Goal: Task Accomplishment & Management: Manage account settings

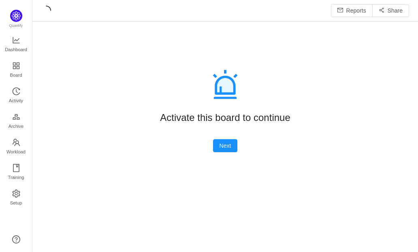
scroll to position [10, 10]
click at [216, 146] on button "Next" at bounding box center [225, 145] width 25 height 13
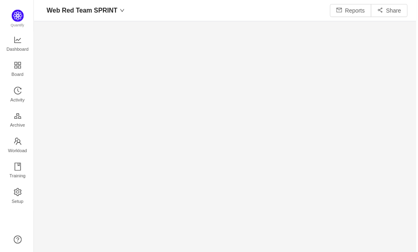
scroll to position [241, 367]
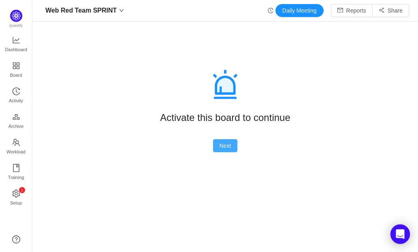
click at [231, 147] on button "Next" at bounding box center [225, 145] width 25 height 13
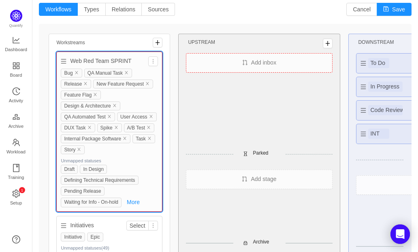
scroll to position [112, 0]
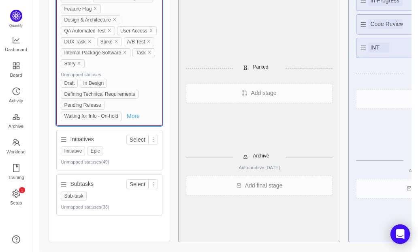
click at [137, 111] on button "More" at bounding box center [133, 116] width 19 height 10
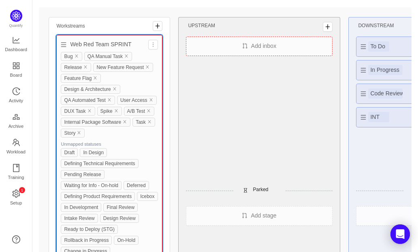
scroll to position [26, 0]
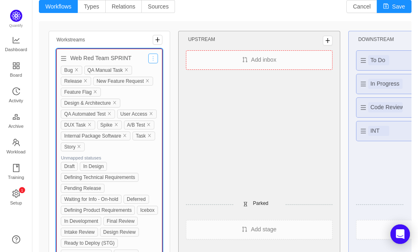
click at [152, 59] on button "button" at bounding box center [153, 59] width 10 height 10
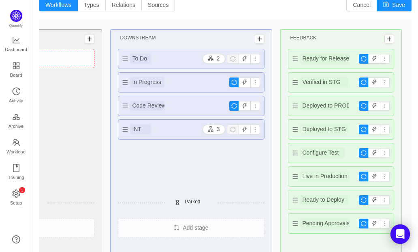
scroll to position [0, 0]
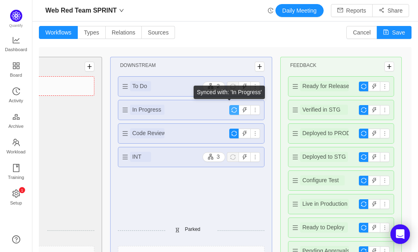
click at [231, 108] on button "button" at bounding box center [234, 110] width 10 height 10
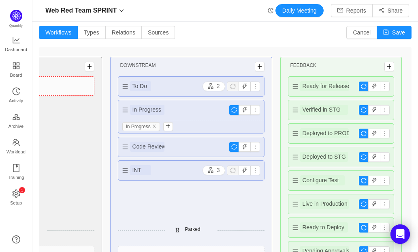
click at [203, 109] on div "In Progress" at bounding box center [191, 109] width 146 height 19
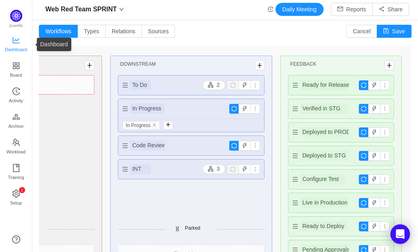
click at [15, 43] on span "Dashboard" at bounding box center [16, 49] width 22 height 16
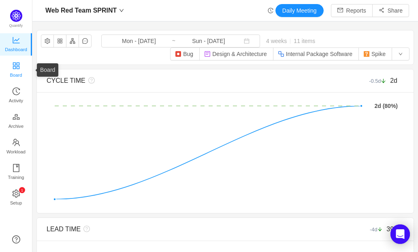
click at [14, 73] on span "Board" at bounding box center [16, 75] width 12 height 16
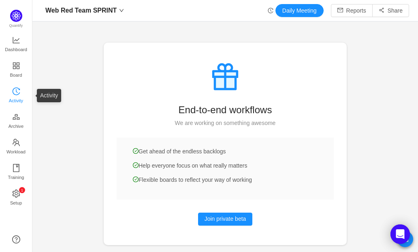
click at [17, 92] on span "Activity" at bounding box center [16, 100] width 14 height 16
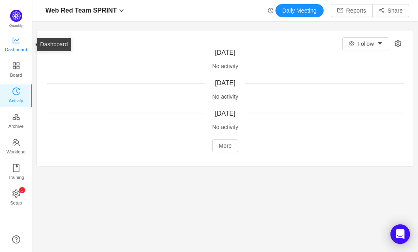
click at [14, 49] on span "Dashboard" at bounding box center [16, 49] width 22 height 16
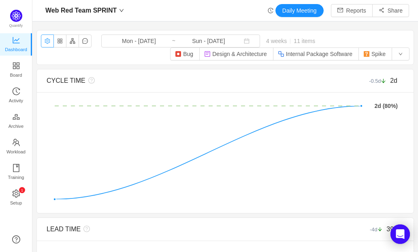
click at [48, 40] on button "button" at bounding box center [47, 40] width 13 height 13
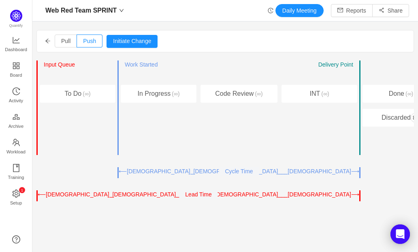
click at [48, 41] on icon "icon: arrow-left" at bounding box center [48, 41] width 6 height 6
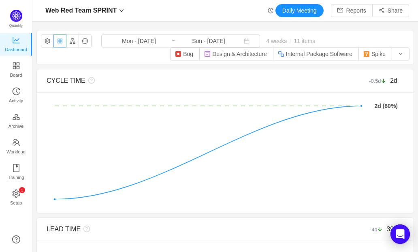
click at [60, 42] on button "button" at bounding box center [60, 40] width 13 height 13
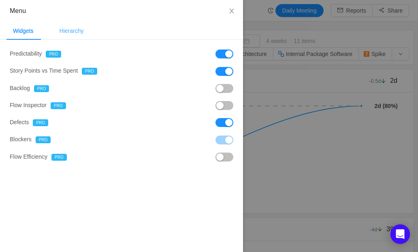
click at [84, 31] on div "Hierarchy" at bounding box center [71, 31] width 37 height 18
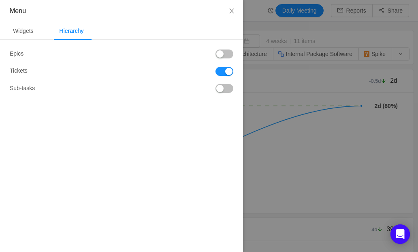
click at [221, 55] on button "button" at bounding box center [225, 53] width 18 height 9
click at [223, 89] on button "button" at bounding box center [225, 88] width 18 height 9
click at [28, 30] on div "Widgets" at bounding box center [23, 31] width 34 height 18
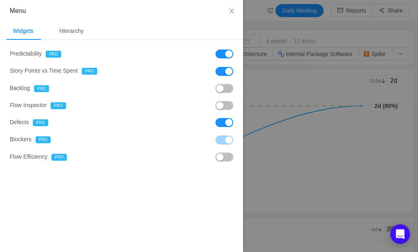
click at [223, 90] on button "button" at bounding box center [225, 88] width 18 height 9
click at [229, 14] on icon "icon: close" at bounding box center [232, 11] width 6 height 6
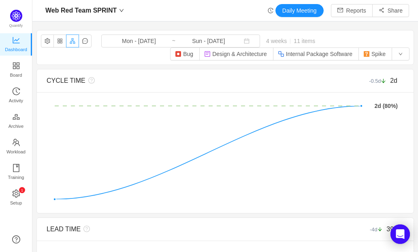
click at [73, 40] on button "button" at bounding box center [72, 40] width 13 height 13
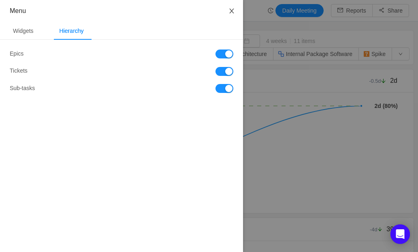
click at [230, 15] on button "Close" at bounding box center [232, 11] width 23 height 23
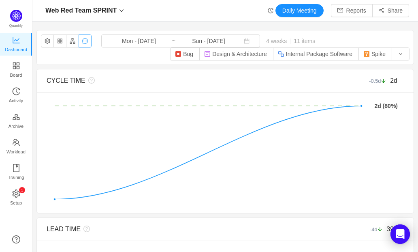
click at [88, 42] on button "button" at bounding box center [85, 40] width 13 height 13
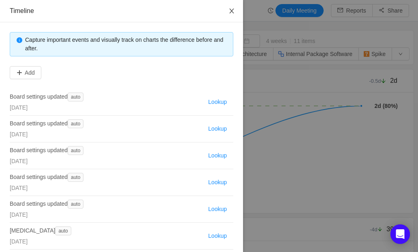
click at [229, 11] on icon "icon: close" at bounding box center [232, 11] width 6 height 6
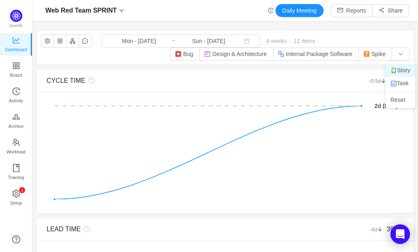
click at [397, 74] on li "Story" at bounding box center [401, 70] width 30 height 13
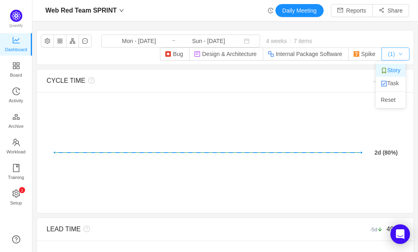
click at [396, 56] on button "(1)" at bounding box center [396, 53] width 28 height 13
click at [395, 78] on li "Task" at bounding box center [391, 83] width 30 height 13
click at [396, 52] on button "(2)" at bounding box center [396, 53] width 28 height 13
click at [379, 37] on div "Web Red Team SPRINT Mon - Aug 04, 2025 ~ Sun - Aug 31, 2025 4 weeks 7 items Bug…" at bounding box center [225, 47] width 377 height 34
click at [178, 56] on button "Bug" at bounding box center [175, 53] width 30 height 13
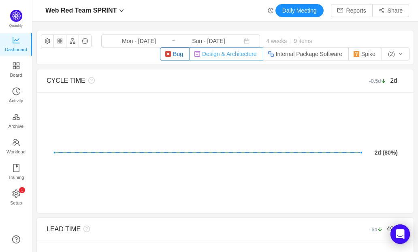
click at [225, 55] on button "Design & Architecture" at bounding box center [226, 53] width 74 height 13
click at [306, 55] on button "Internal Package Software" at bounding box center [306, 53] width 86 height 13
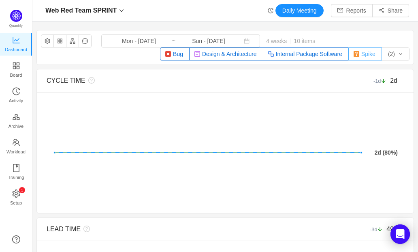
click at [361, 56] on button "Spike" at bounding box center [366, 53] width 34 height 13
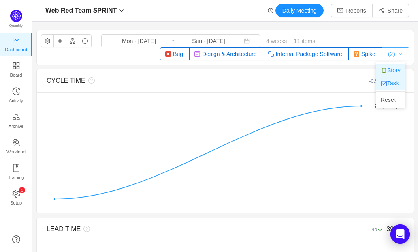
click at [397, 56] on button "(2)" at bounding box center [396, 53] width 28 height 13
click at [397, 34] on div "Web Red Team SPRINT Mon - Aug 04, 2025 ~ Sun - Aug 31, 2025 4 weeks 11 items Bu…" at bounding box center [225, 47] width 377 height 34
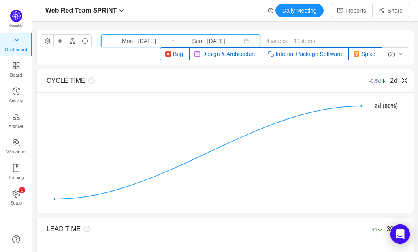
click at [244, 40] on icon "icon: calendar" at bounding box center [247, 41] width 6 height 6
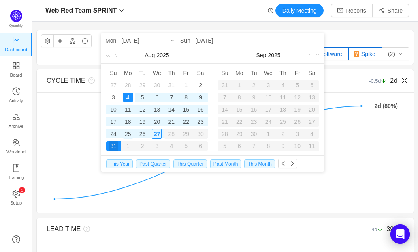
click at [127, 134] on div "25" at bounding box center [128, 134] width 10 height 10
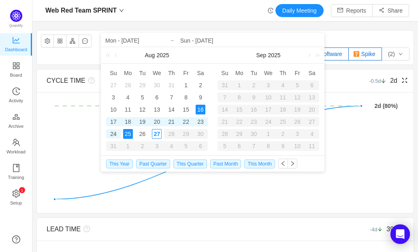
click at [240, 85] on div "1" at bounding box center [239, 85] width 15 height 10
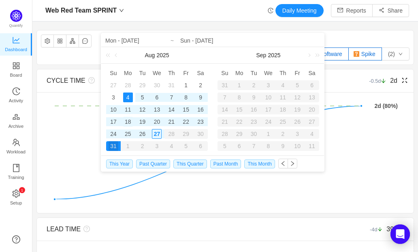
click at [128, 122] on div "18" at bounding box center [128, 122] width 10 height 10
type input "Mon - Aug 18, 2025"
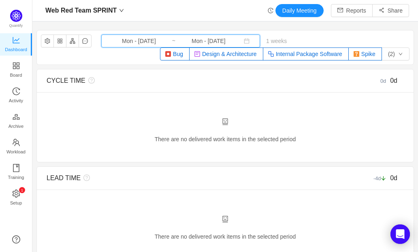
click at [244, 41] on icon "icon: calendar" at bounding box center [247, 41] width 6 height 6
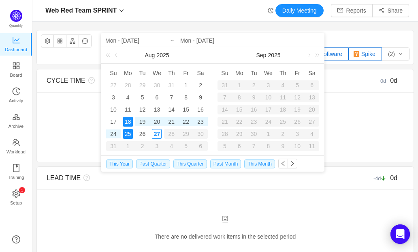
click at [128, 120] on div "18" at bounding box center [128, 122] width 10 height 10
click at [154, 132] on div "27" at bounding box center [157, 134] width 10 height 10
type input "Wed - Aug 27, 2025"
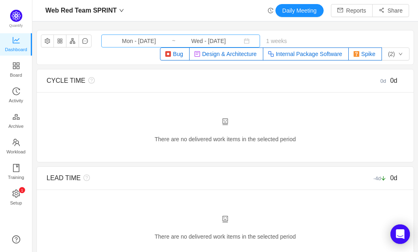
click at [188, 45] on input "Wed - Aug 27, 2025" at bounding box center [209, 40] width 66 height 9
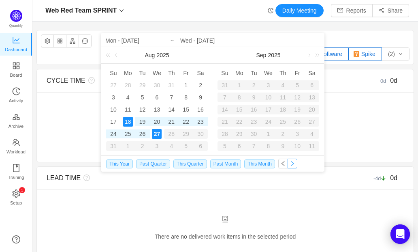
click at [288, 160] on button "button" at bounding box center [293, 164] width 10 height 10
click at [235, 12] on div "Web Red Team SPRINT Daily Meeting Reports Share" at bounding box center [225, 10] width 368 height 13
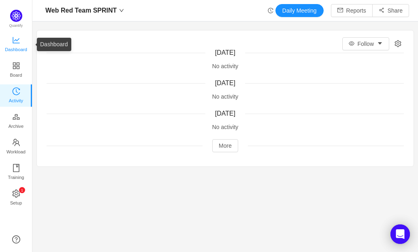
click at [22, 44] on span "Dashboard" at bounding box center [16, 49] width 22 height 16
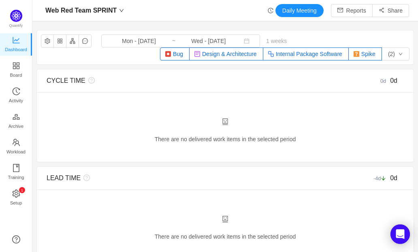
click at [9, 6] on div "Quantify Dashboard Board Activity Archive Workload Training 0 1 2 3 4 5 6 7 8 9…" at bounding box center [16, 126] width 32 height 252
click at [15, 15] on img at bounding box center [16, 16] width 12 height 12
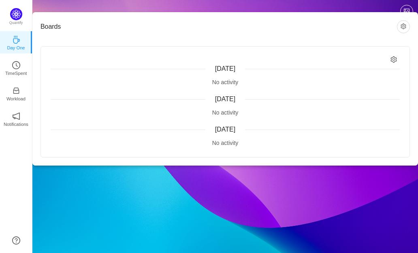
click at [192, 2] on div "Boards Today No activity Yesterday No activity Monday, August 25 No activity" at bounding box center [225, 89] width 386 height 179
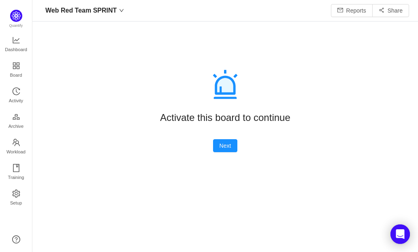
scroll to position [10, 10]
click at [216, 141] on button "Next" at bounding box center [225, 145] width 25 height 13
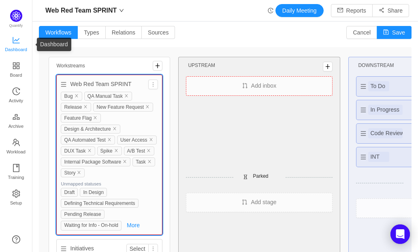
click at [18, 41] on span "Dashboard" at bounding box center [16, 49] width 22 height 16
